Goal: Ask a question

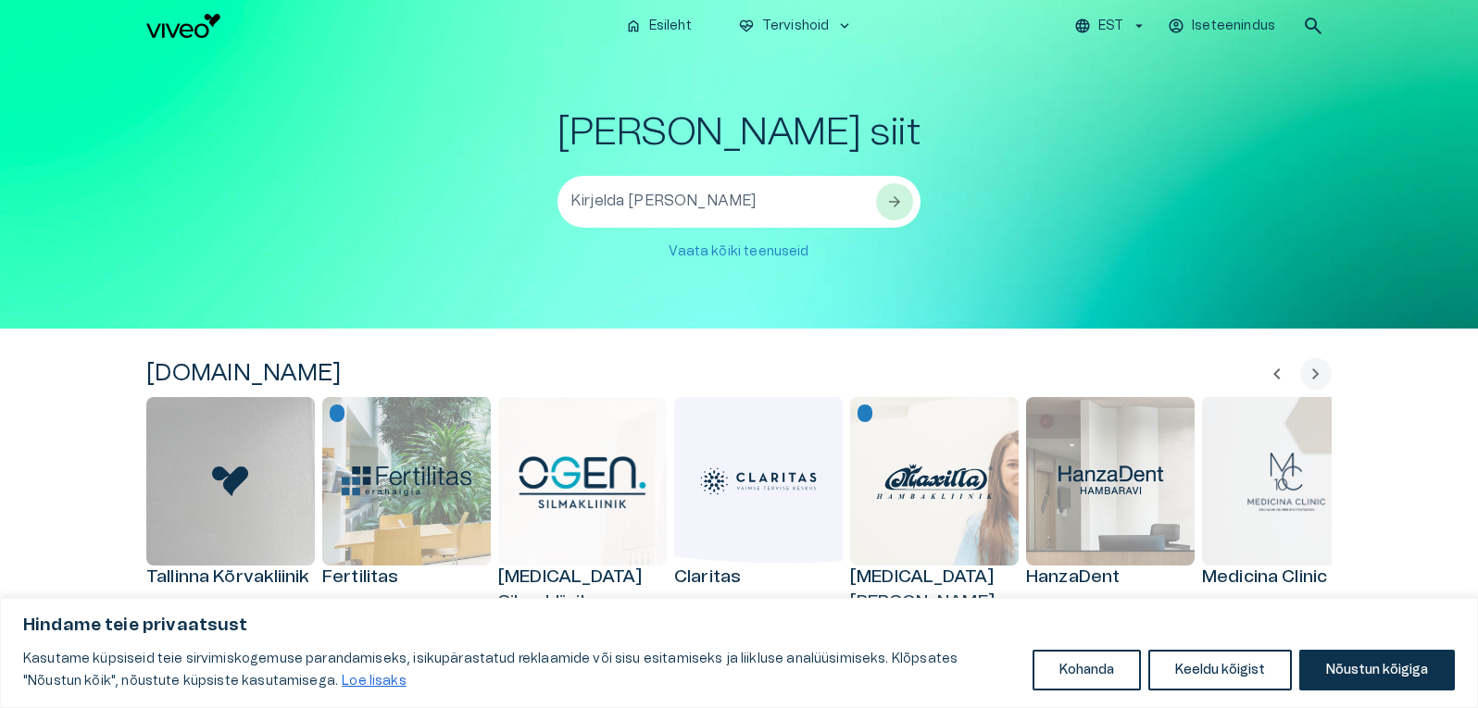
click at [1141, 29] on icon "button" at bounding box center [1138, 26] width 17 height 17
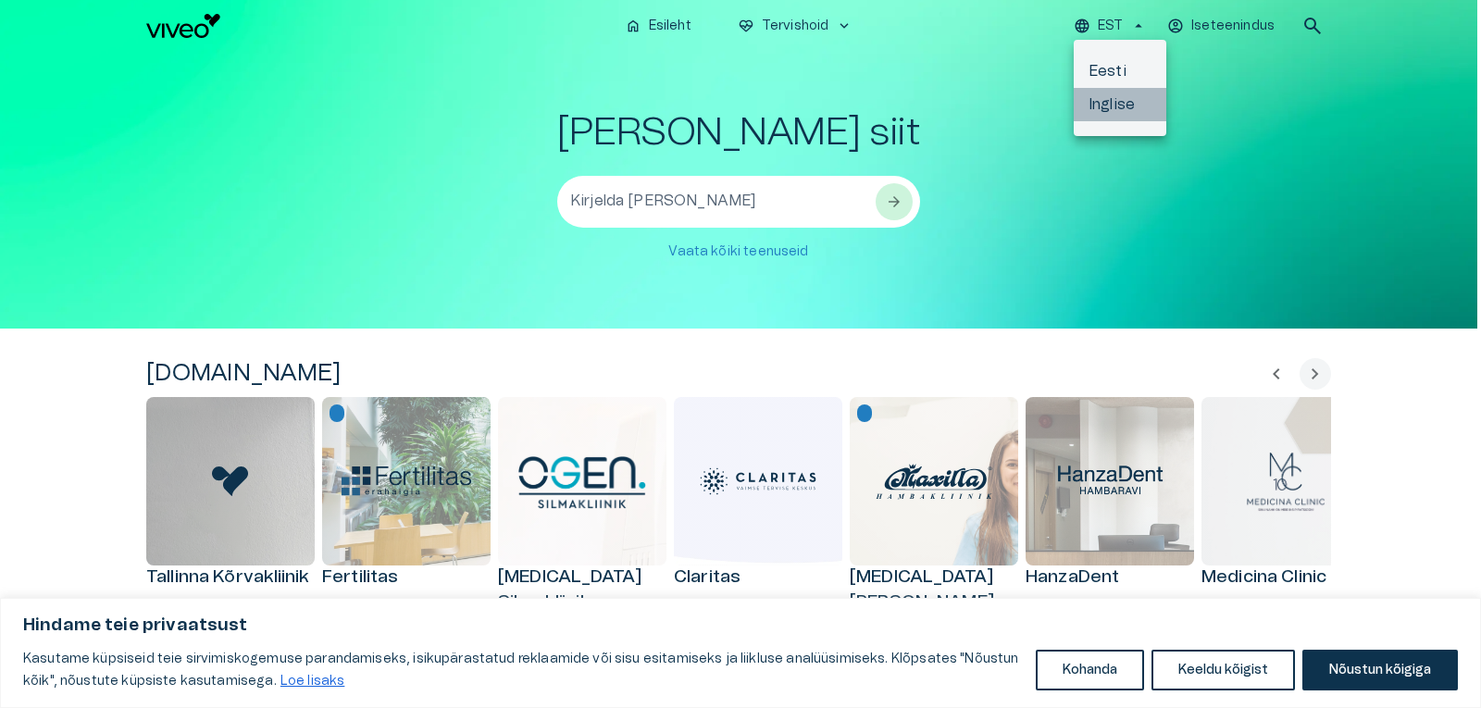
click at [1123, 99] on li "Inglise" at bounding box center [1120, 104] width 93 height 33
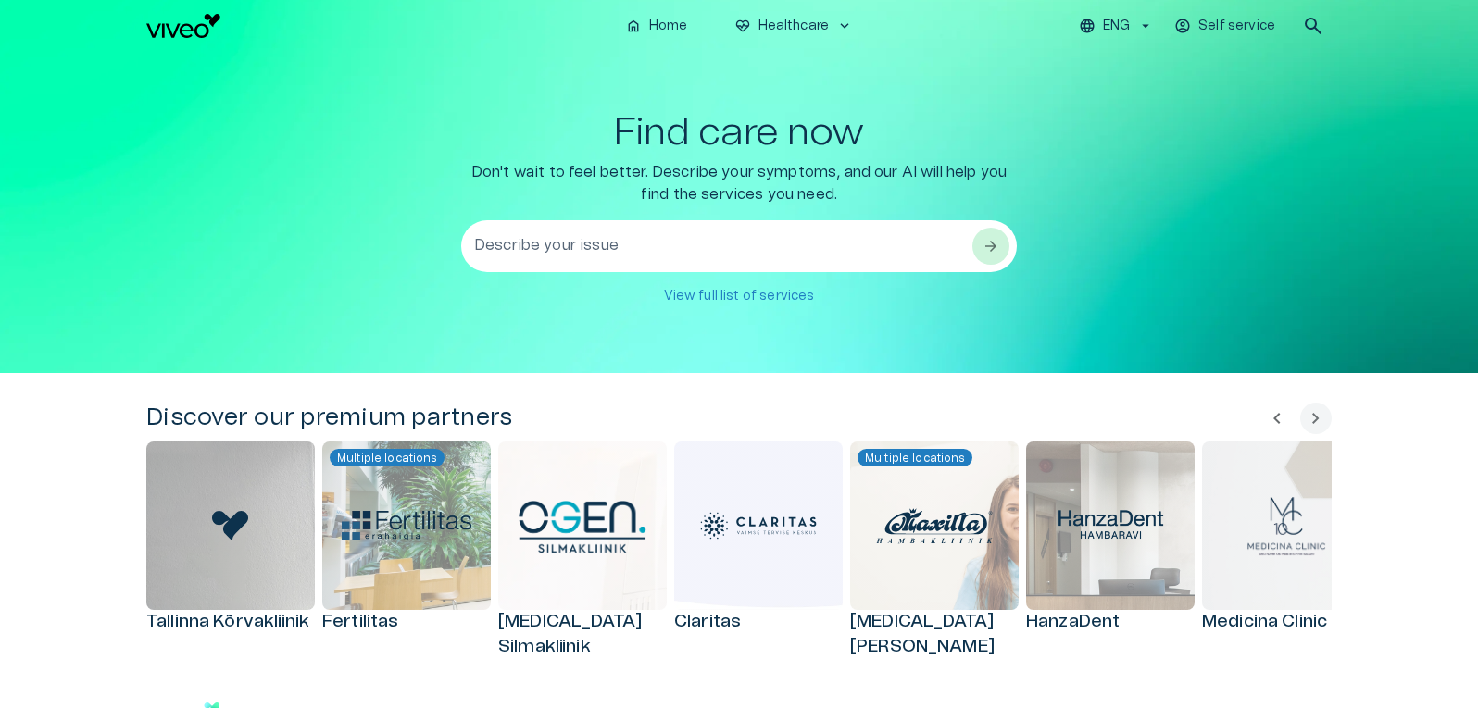
click at [805, 245] on textarea "Describe your issue" at bounding box center [722, 247] width 496 height 64
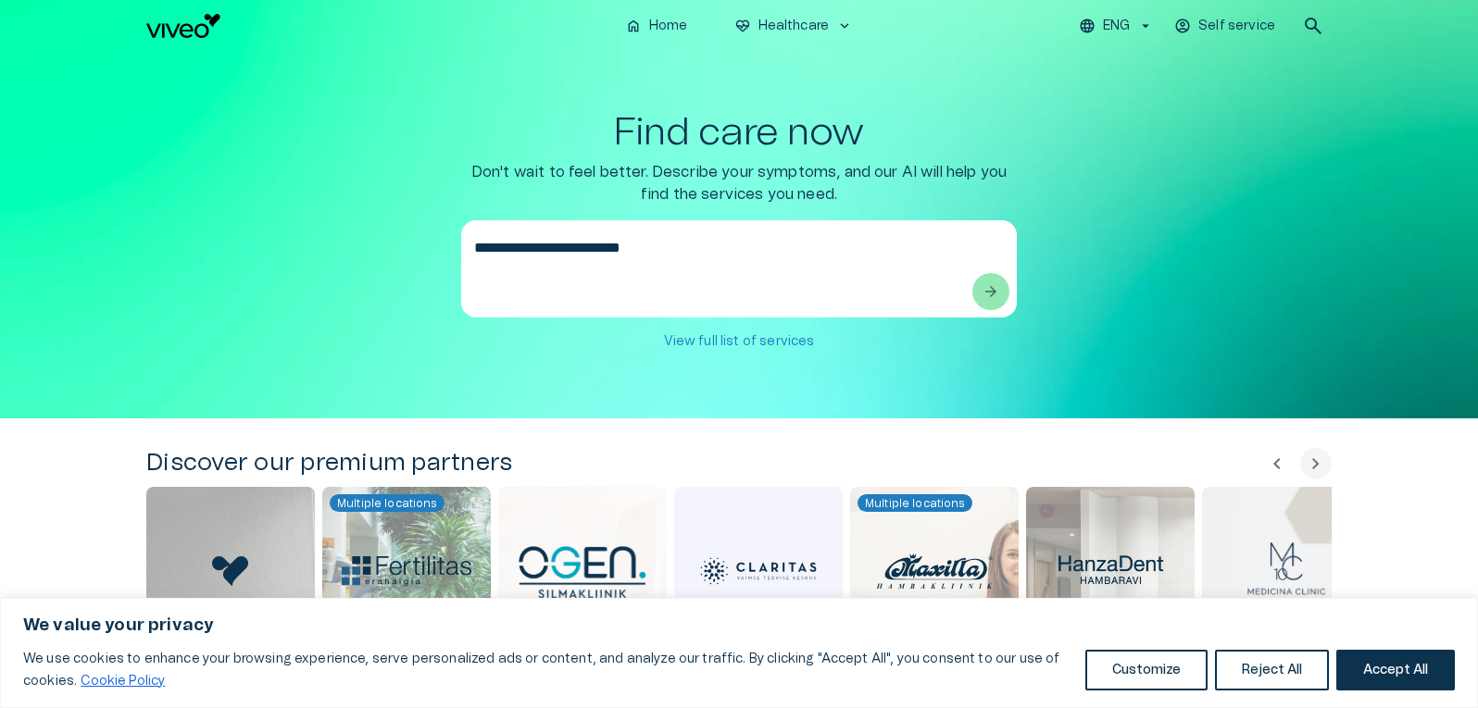
type textarea "**********"
click at [989, 291] on span "arrow_forward" at bounding box center [990, 291] width 19 height 19
click at [992, 289] on span "arrow_forward" at bounding box center [990, 291] width 19 height 19
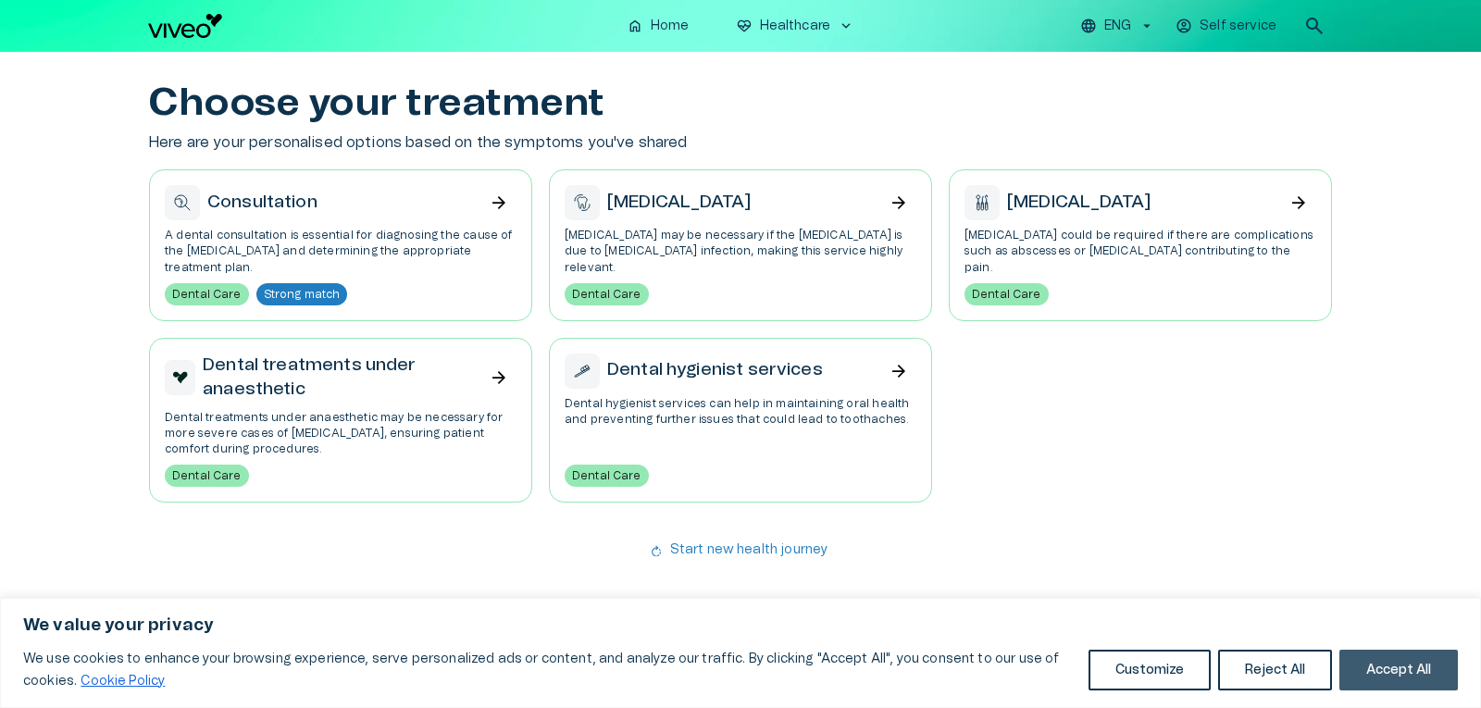
click at [1353, 662] on button "Accept All" at bounding box center [1399, 670] width 119 height 41
